Goal: Transaction & Acquisition: Book appointment/travel/reservation

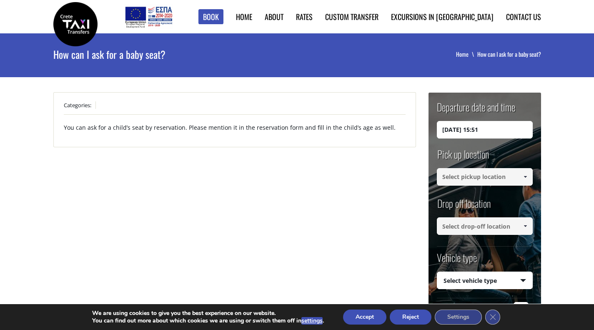
click at [481, 129] on input "25/08/2025 15:51" at bounding box center [485, 130] width 96 height 18
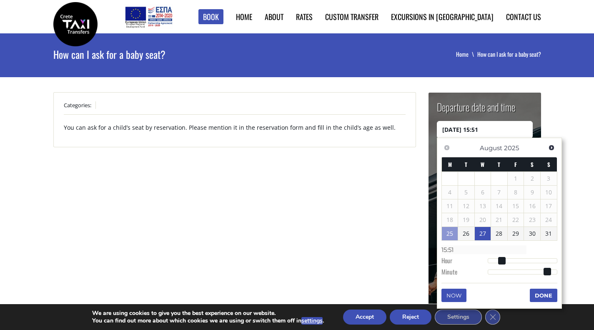
click at [489, 235] on link "27" at bounding box center [483, 233] width 16 height 13
type input "27/08/2025 02:00"
type input "02:00"
type input "27/08/2025 03:00"
type input "03:00"
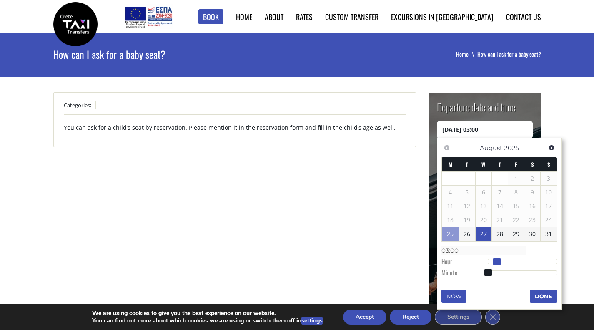
type input "27/08/2025 04:00"
type input "04:00"
type input "27/08/2025 05:00"
type input "05:00"
type input "27/08/2025 06:00"
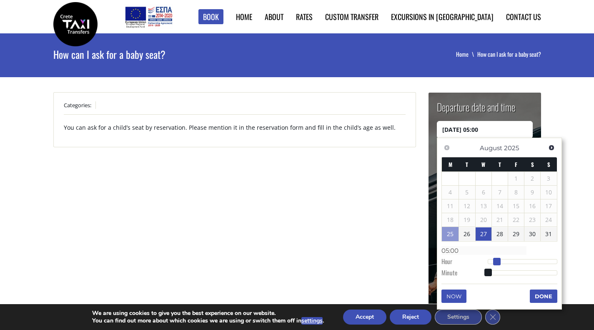
type input "06:00"
type input "27/08/2025 07:00"
type input "07:00"
type input "27/08/2025 08:00"
type input "08:00"
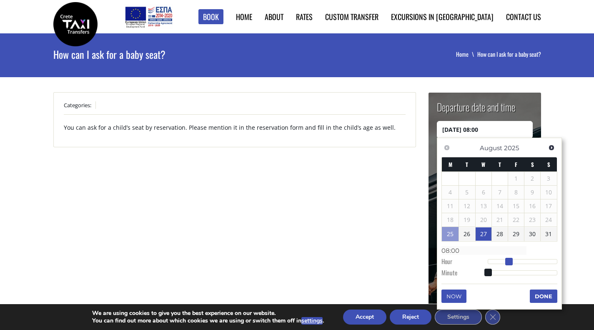
type input "27/08/2025 09:00"
type input "09:00"
type input "27/08/2025 10:00"
type input "10:00"
type input "27/08/2025 11:00"
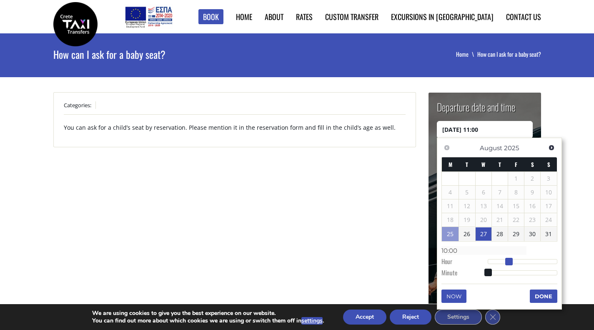
type input "11:00"
type input "27/08/2025 12:00"
type input "12:00"
type input "27/08/2025 13:00"
type input "13:00"
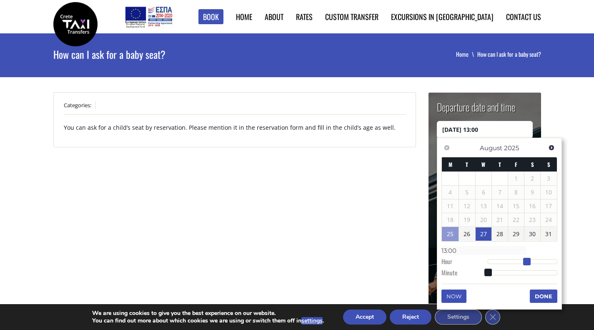
type input "27/08/2025 14:00"
type input "14:00"
type input "27/08/2025 15:00"
type input "15:00"
type input "27/08/2025 16:00"
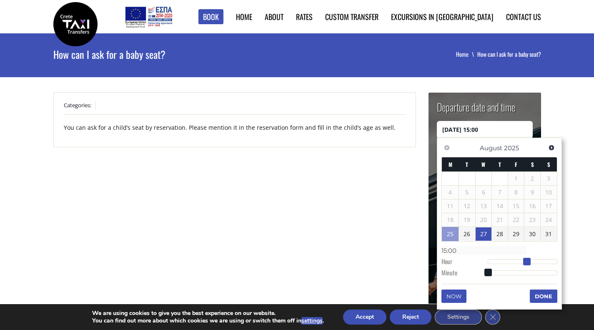
type input "16:00"
type input "27/08/2025 17:00"
type input "17:00"
type input "27/08/2025 18:00"
type input "18:00"
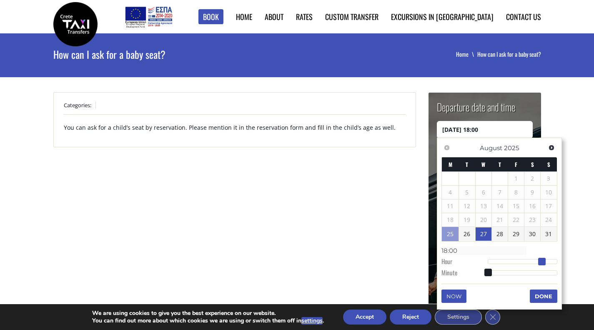
type input "27/08/2025 19:00"
type input "19:00"
type input "27/08/2025 20:00"
type input "20:00"
type input "27/08/2025 19:00"
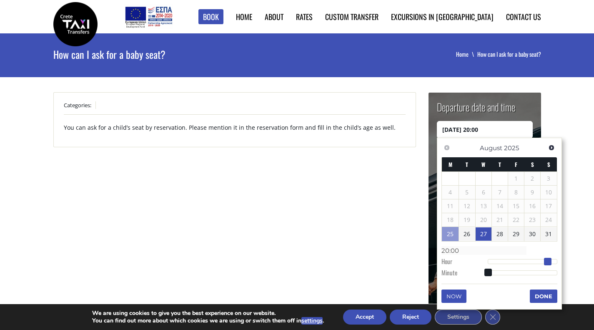
type input "19:00"
type input "27/08/2025 18:00"
type input "18:00"
type input "27/08/2025 19:00"
type input "19:00"
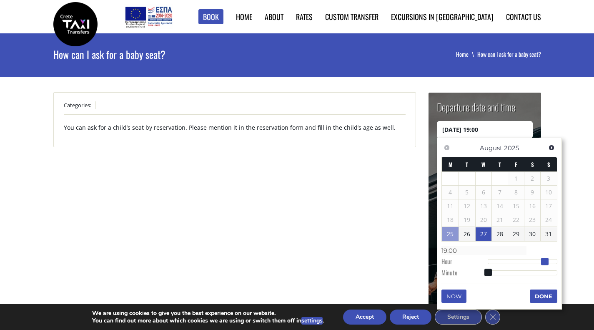
drag, startPoint x: 497, startPoint y: 262, endPoint x: 545, endPoint y: 259, distance: 48.0
click at [545, 259] on div at bounding box center [523, 261] width 70 height 5
click at [544, 293] on button "Done" at bounding box center [544, 295] width 28 height 13
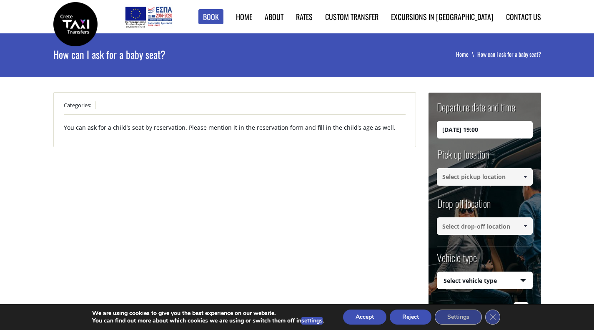
click at [492, 175] on input at bounding box center [485, 177] width 96 height 18
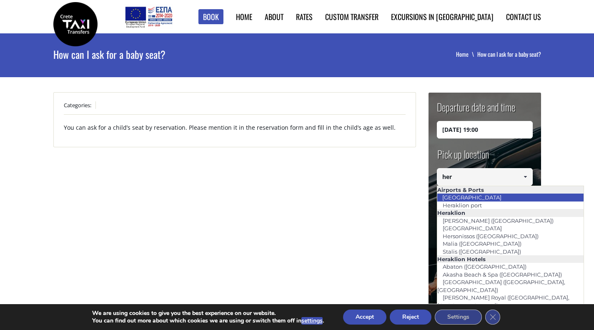
click at [497, 195] on li "[GEOGRAPHIC_DATA]" at bounding box center [510, 197] width 147 height 8
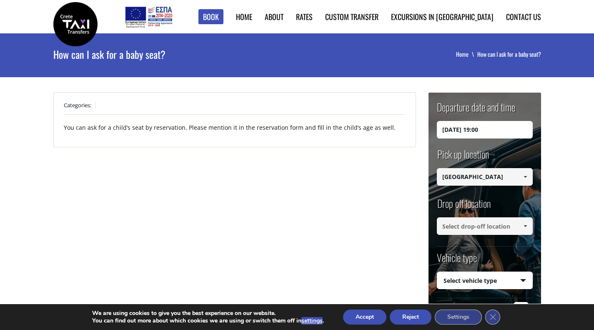
type input "[GEOGRAPHIC_DATA]"
click at [482, 218] on input at bounding box center [485, 226] width 96 height 18
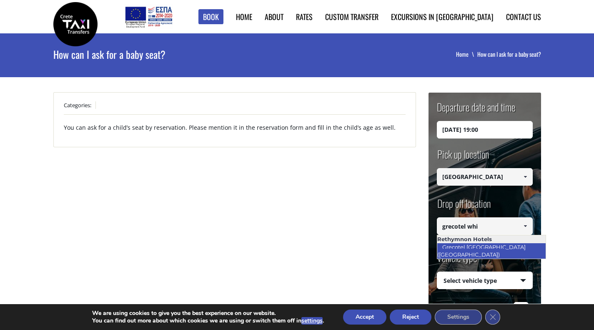
click at [506, 244] on link "Grecotel [GEOGRAPHIC_DATA] ([GEOGRAPHIC_DATA])" at bounding box center [481, 250] width 89 height 19
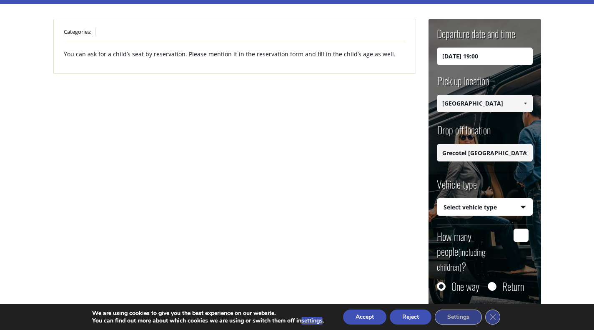
scroll to position [83, 0]
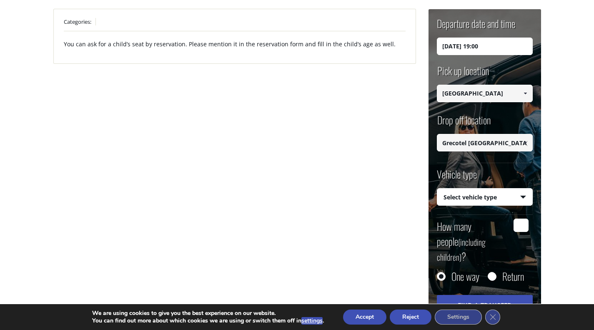
type input "Grecotel [GEOGRAPHIC_DATA] ([GEOGRAPHIC_DATA])"
click at [461, 189] on select "Select vehicle type Taxi (4 passengers) Mercedes E Class Mini Van (7 passengers…" at bounding box center [484, 197] width 95 height 18
select select "541"
click at [437, 188] on select "Select vehicle type Taxi (4 passengers) Mercedes E Class Mini Van (7 passengers…" at bounding box center [484, 197] width 95 height 18
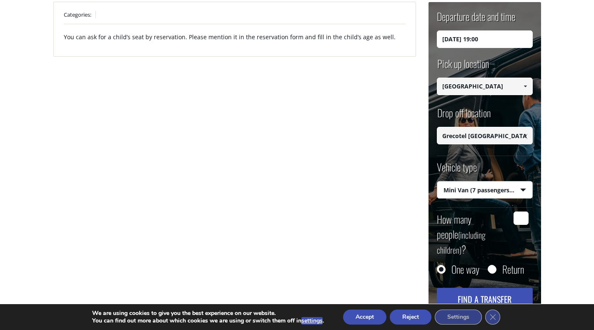
scroll to position [125, 0]
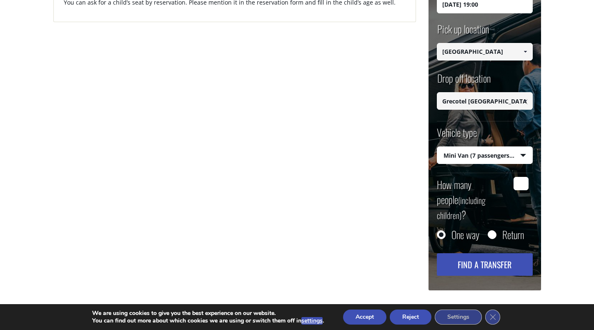
click at [519, 183] on input "How many people (including children) ?" at bounding box center [521, 183] width 15 height 13
type input "4"
click at [499, 230] on div "Return" at bounding box center [506, 235] width 36 height 10
click at [494, 231] on input "Return" at bounding box center [492, 235] width 8 height 8
radio input "true"
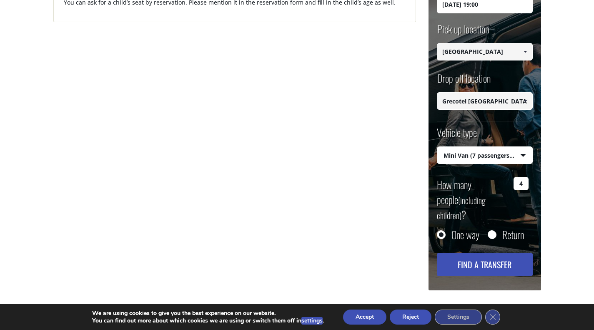
type input "Grecotel [GEOGRAPHIC_DATA] ([GEOGRAPHIC_DATA])"
type input "[GEOGRAPHIC_DATA]"
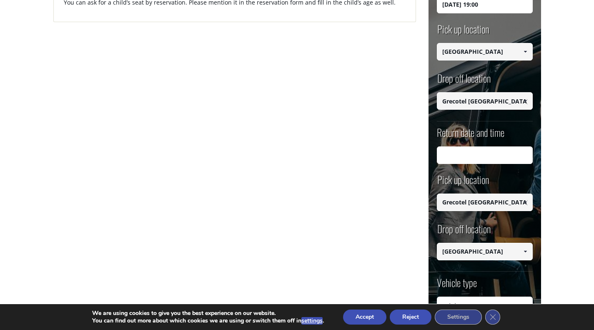
scroll to position [250, 0]
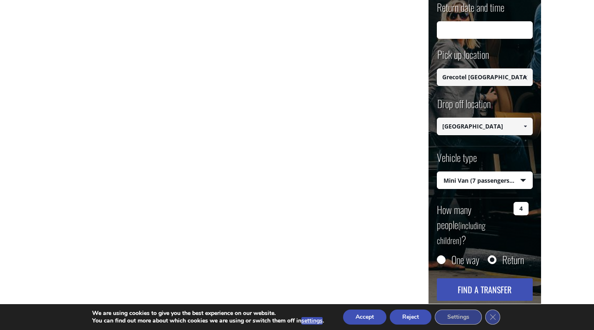
click at [442, 256] on input "One way" at bounding box center [441, 260] width 8 height 8
radio input "true"
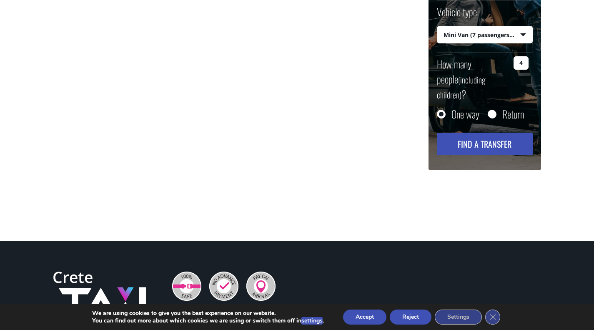
scroll to position [120, 0]
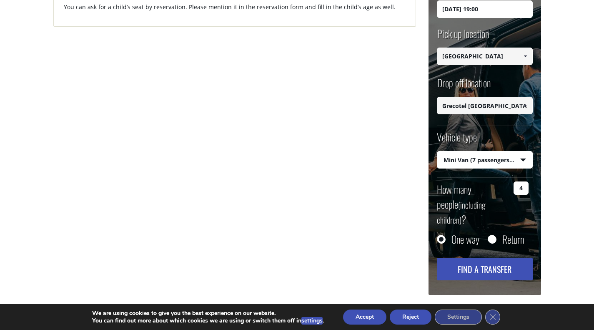
click at [469, 258] on button "Find a transfer" at bounding box center [485, 269] width 96 height 23
click at [503, 235] on label "Return" at bounding box center [513, 239] width 22 height 8
click at [496, 236] on input "Return" at bounding box center [492, 240] width 8 height 8
radio input "true"
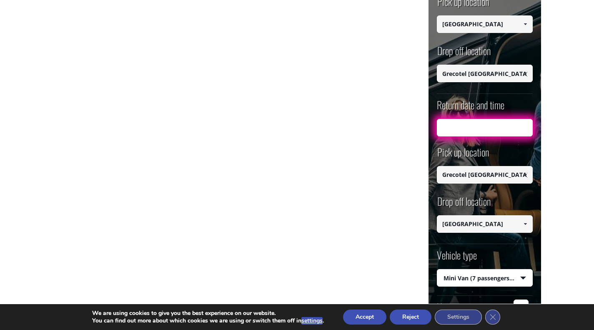
scroll to position [162, 0]
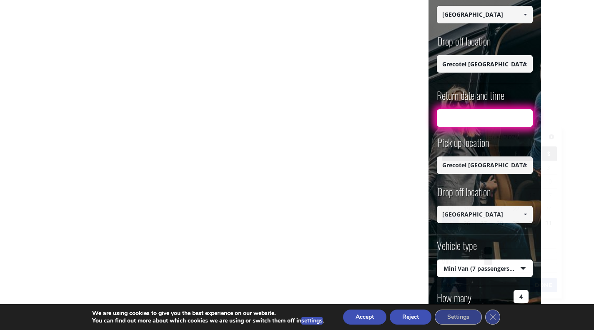
click at [483, 124] on input "Return date and time" at bounding box center [485, 118] width 96 height 18
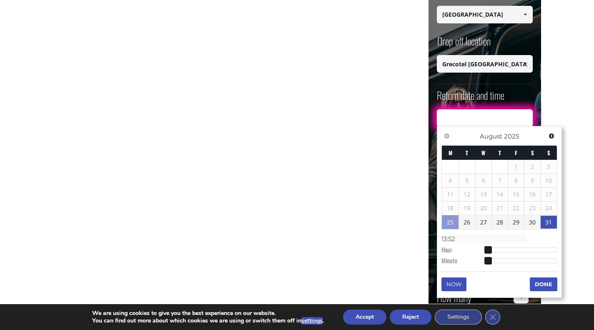
click at [551, 223] on link "31" at bounding box center [549, 222] width 16 height 13
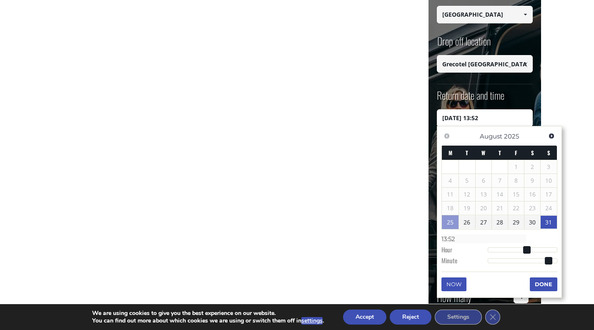
type input "31/08/2025 12:52"
type input "12:52"
type input "31/08/2025 11:52"
type input "11:52"
type input "31/08/2025 10:52"
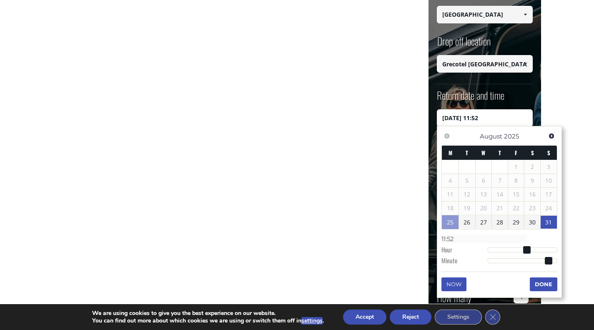
type input "10:52"
type input "31/08/2025 09:52"
type input "09:52"
type input "31/08/2025 08:52"
type input "08:52"
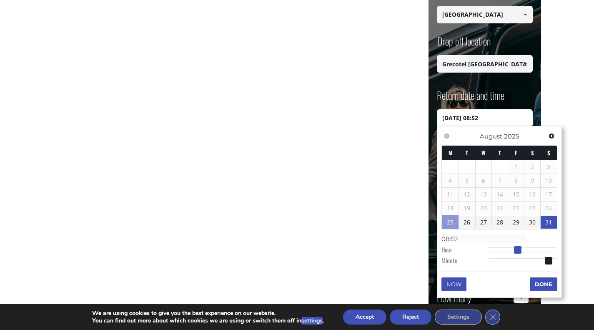
type input "31/08/2025 07:52"
type input "07:52"
type input "31/08/2025 08:52"
type input "08:52"
type input "31/08/2025 09:52"
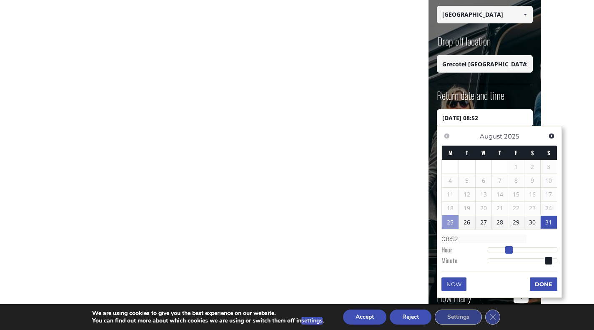
type input "09:52"
type input "31/08/2025 10:52"
type input "10:52"
drag, startPoint x: 526, startPoint y: 249, endPoint x: 519, endPoint y: 249, distance: 7.5
click at [519, 249] on span at bounding box center [518, 250] width 8 height 8
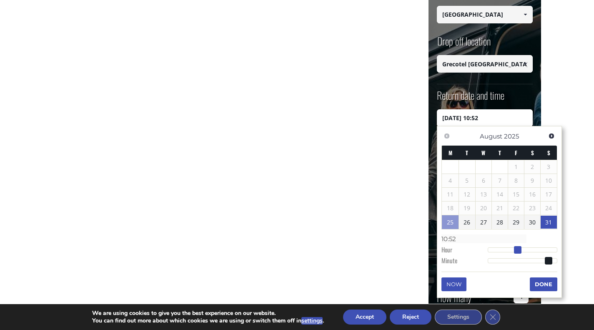
type input "31/08/2025 11:52"
type input "11:52"
click at [523, 248] on span at bounding box center [521, 250] width 8 height 8
type input "31/08/2025 11:51"
type input "11:51"
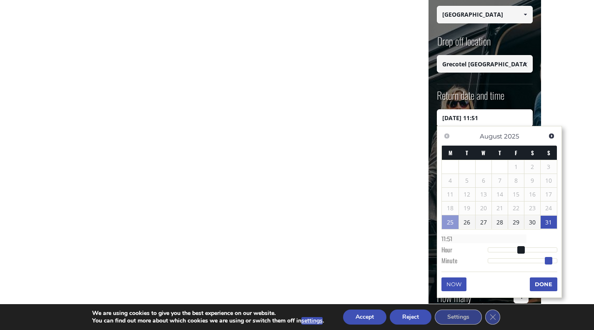
type input "31/08/2025 11:50"
type input "11:50"
type input "31/08/2025 11:47"
type input "11:47"
type input "31/08/2025 11:46"
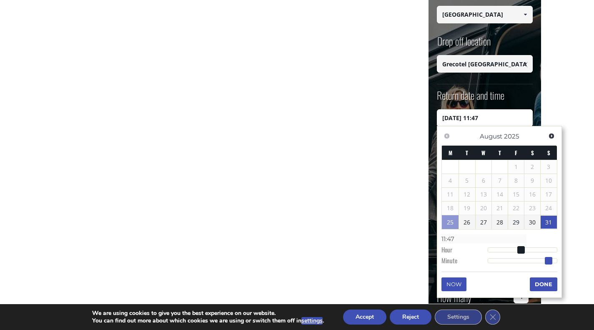
type input "11:46"
type input "31/08/2025 11:45"
type input "11:45"
type input "31/08/2025 11:43"
type input "11:43"
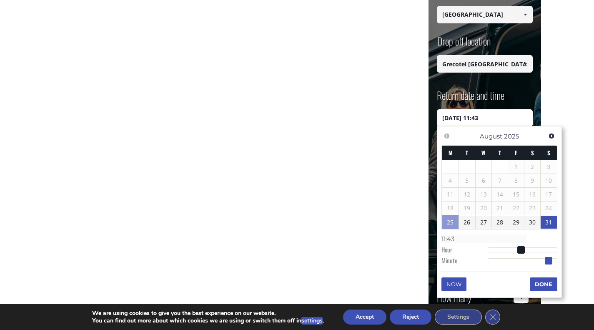
type input "31/08/2025 11:42"
type input "11:42"
type input "31/08/2025 11:41"
type input "11:41"
type input "31/08/2025 11:40"
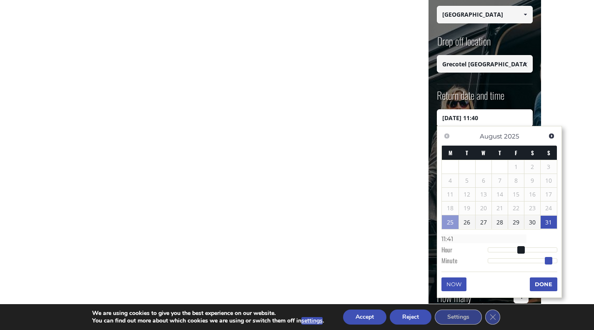
type input "11:40"
type input "31/08/2025 11:39"
type input "11:39"
type input "31/08/2025 11:38"
type input "11:38"
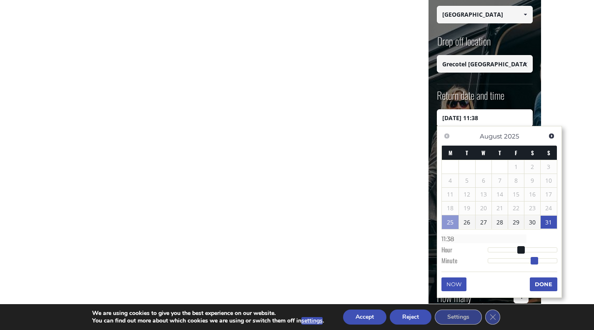
type input "31/08/2025 11:37"
type input "11:37"
type input "31/08/2025 11:36"
type input "11:36"
type input "31/08/2025 11:35"
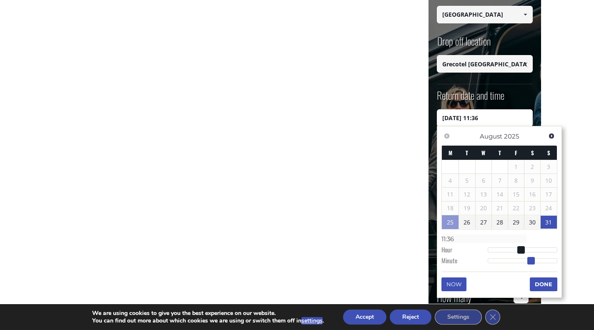
type input "11:35"
type input "31/08/2025 11:34"
type input "11:34"
type input "31/08/2025 11:33"
type input "11:33"
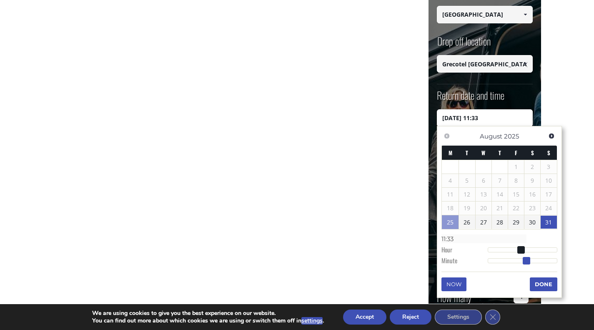
type input "31/08/2025 11:32"
type input "11:32"
type input "31/08/2025 11:31"
type input "11:31"
type input "31/08/2025 11:30"
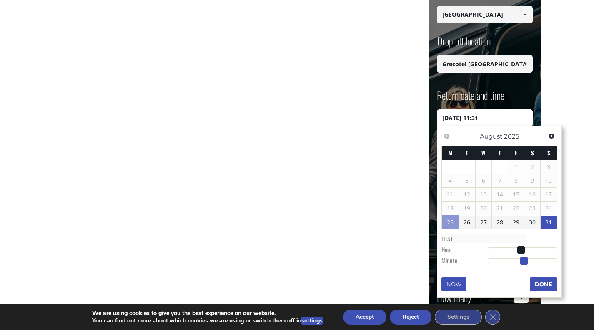
type input "11:30"
type input "31/08/2025 11:29"
type input "11:29"
type input "31/08/2025 11:28"
type input "11:28"
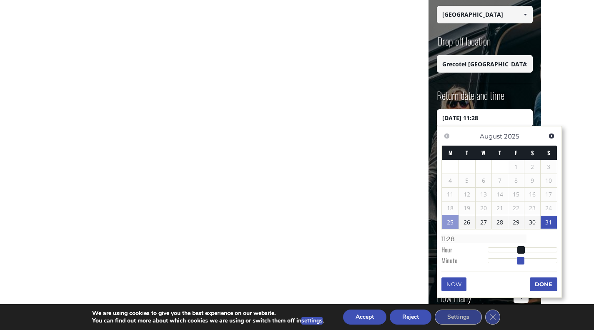
type input "31/08/2025 11:27"
type input "11:27"
type input "31/08/2025 11:26"
type input "11:26"
type input "31/08/2025 11:25"
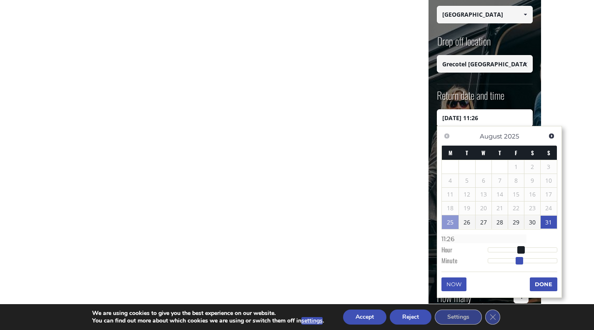
type input "11:25"
type input "31/08/2025 11:24"
type input "11:24"
type input "31/08/2025 11:23"
type input "11:23"
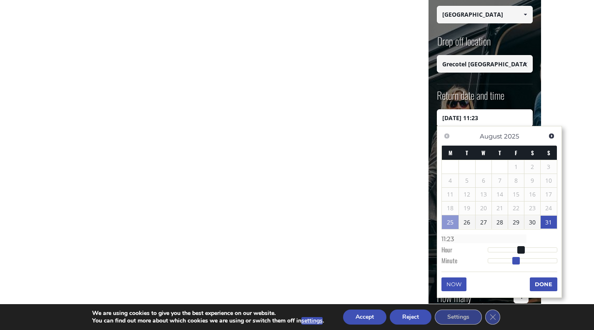
type input "31/08/2025 11:22"
type input "11:22"
type input "31/08/2025 11:21"
type input "11:21"
type input "31/08/2025 11:20"
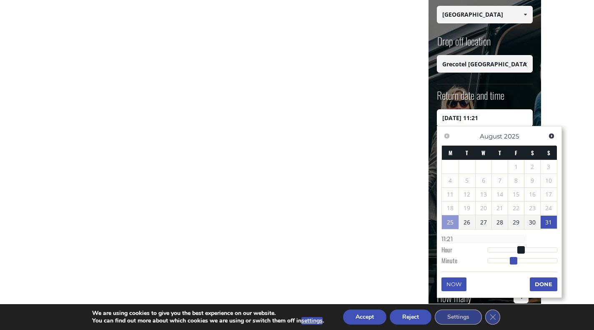
type input "11:20"
type input "31/08/2025 11:19"
type input "11:19"
type input "31/08/2025 11:18"
type input "11:18"
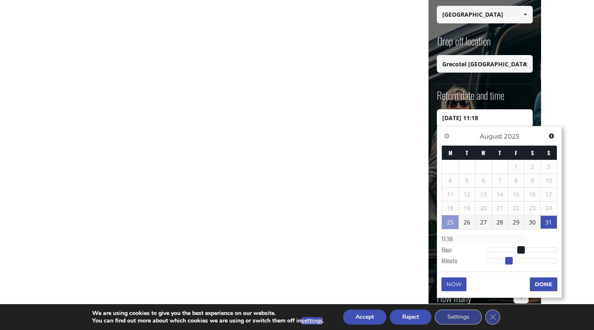
type input "31/08/2025 11:17"
type input "11:17"
type input "31/08/2025 11:16"
type input "11:16"
type input "31/08/2025 11:15"
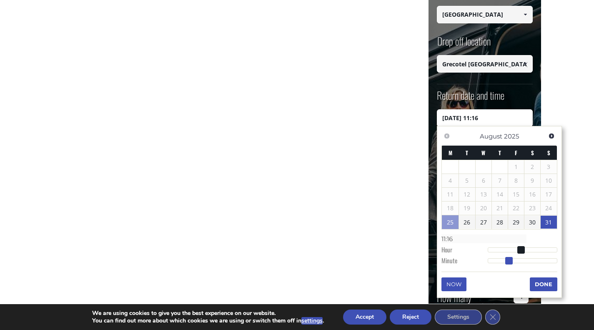
type input "11:15"
type input "31/08/2025 11:13"
type input "11:13"
type input "31/08/2025 11:09"
type input "11:09"
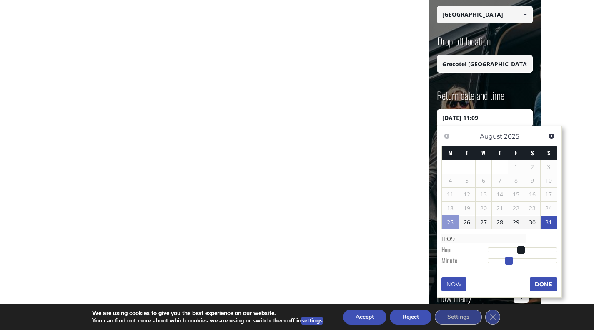
type input "31/08/2025 11:05"
type input "11:05"
type input "31/08/2025 11:02"
type input "11:02"
type input "31/08/2025 11:00"
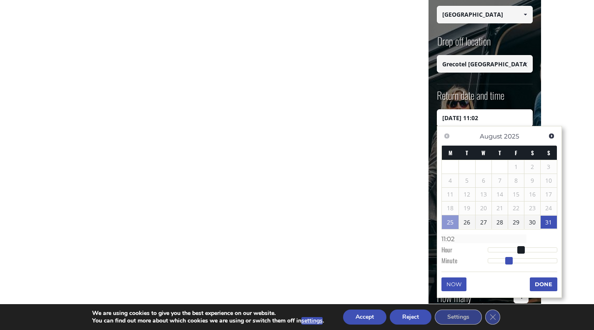
type input "11:00"
drag, startPoint x: 549, startPoint y: 261, endPoint x: 495, endPoint y: 273, distance: 54.6
click at [471, 261] on dl "Time 11:00 Hour Minute Second Millisecond Microsecond Time Zone -1200 -1100 -10…" at bounding box center [499, 249] width 116 height 35
click at [537, 283] on button "Done" at bounding box center [544, 283] width 28 height 13
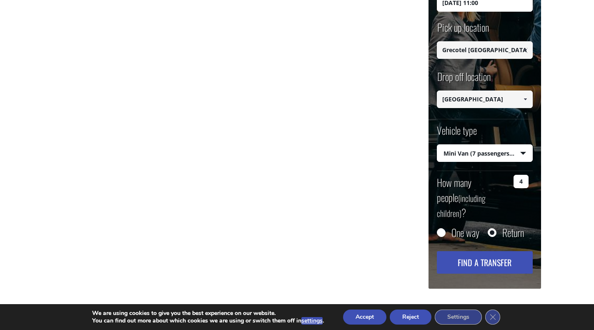
scroll to position [287, 0]
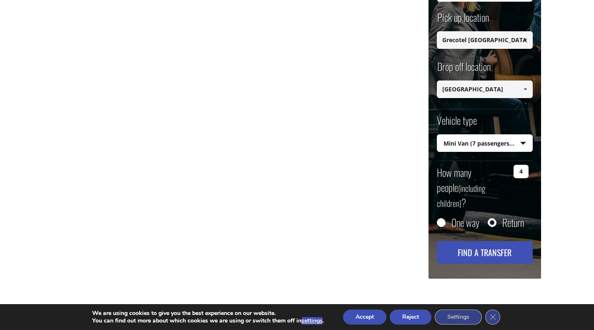
click at [480, 241] on button "Find a transfer" at bounding box center [485, 252] width 96 height 23
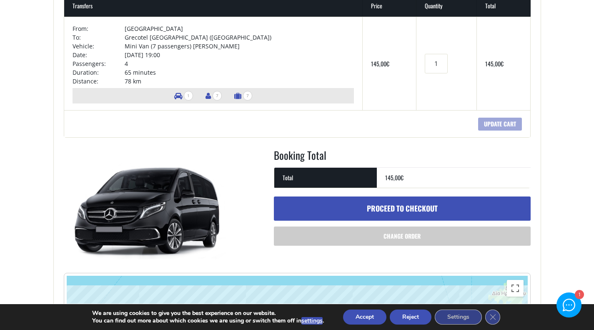
scroll to position [125, 0]
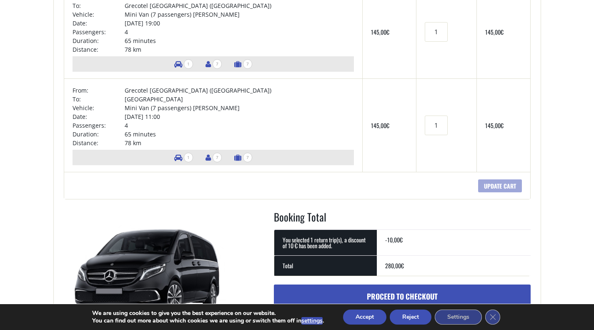
scroll to position [167, 0]
